Goal: Task Accomplishment & Management: Manage account settings

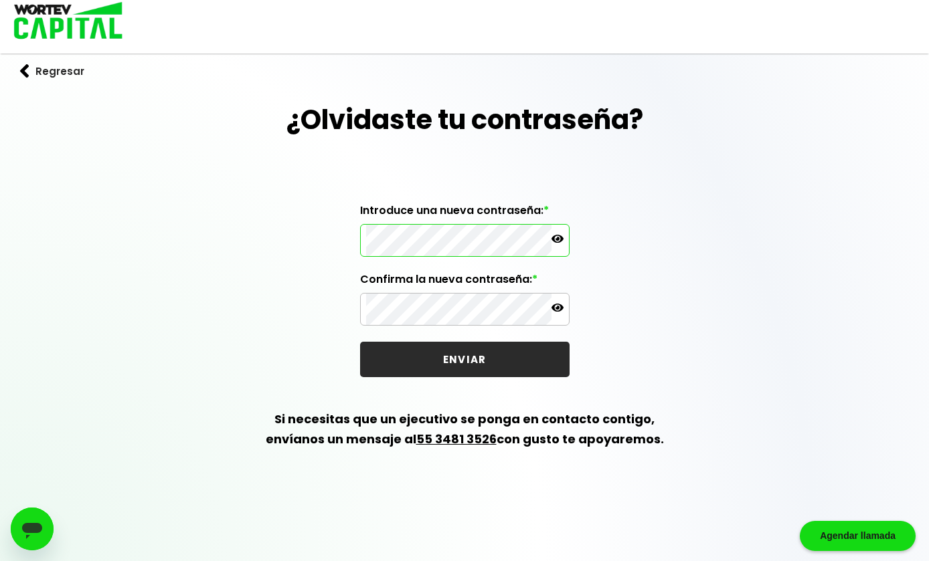
click at [561, 233] on icon at bounding box center [557, 239] width 12 height 12
click at [563, 236] on icon at bounding box center [557, 239] width 12 height 12
click at [573, 240] on div "¿Olvidaste tu contraseña? Introduce una nueva contraseña: * Confirma la nueva c…" at bounding box center [464, 291] width 929 height 382
click at [561, 240] on icon at bounding box center [557, 239] width 12 height 8
click at [559, 246] on p at bounding box center [557, 240] width 12 height 15
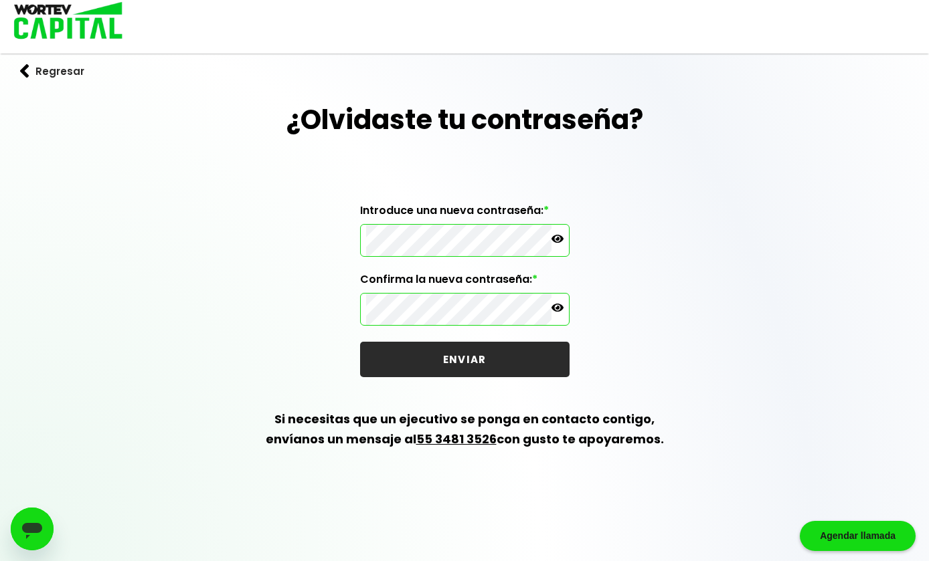
click at [519, 359] on button "ENVIAR" at bounding box center [464, 359] width 209 height 35
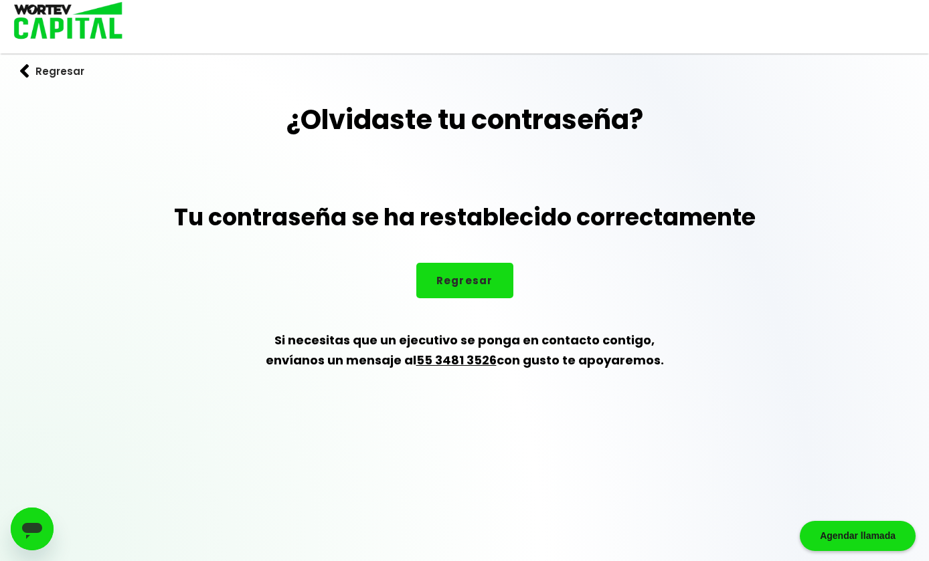
click at [470, 293] on button "Regresar" at bounding box center [464, 280] width 97 height 35
